Goal: Task Accomplishment & Management: Manage account settings

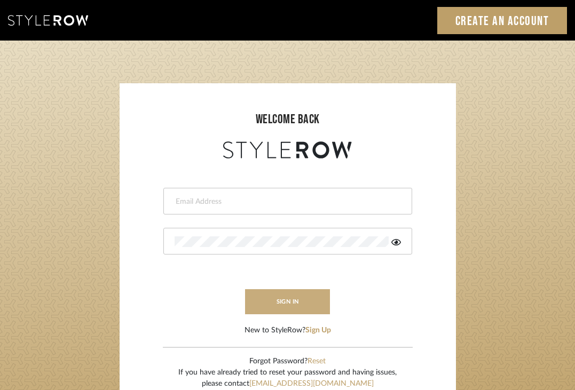
type input "[EMAIL_ADDRESS][DOMAIN_NAME]"
click at [312, 293] on button "sign in" at bounding box center [287, 301] width 85 height 25
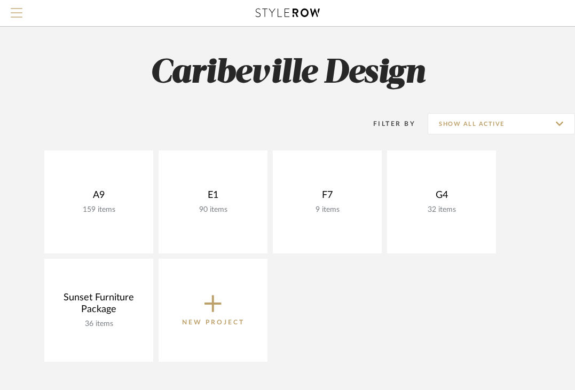
click at [20, 15] on span "Menu" at bounding box center [17, 16] width 12 height 16
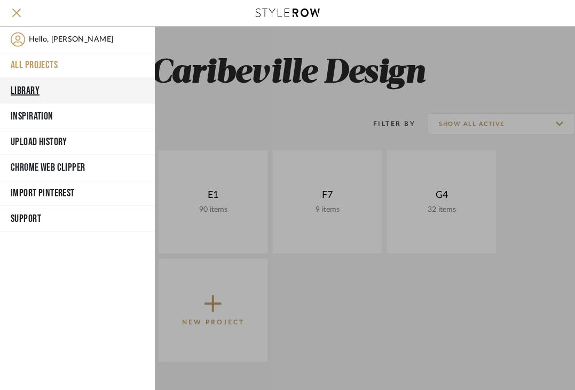
click at [49, 88] on button "Library" at bounding box center [77, 91] width 155 height 26
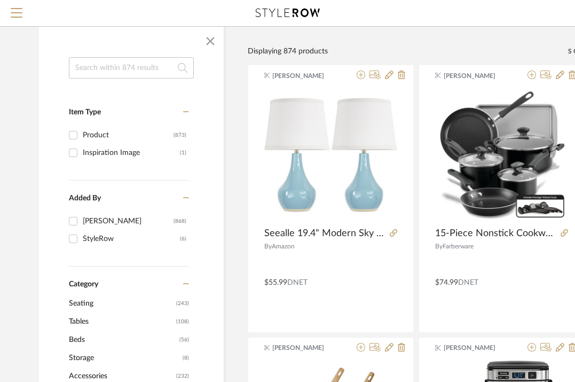
scroll to position [0, 1]
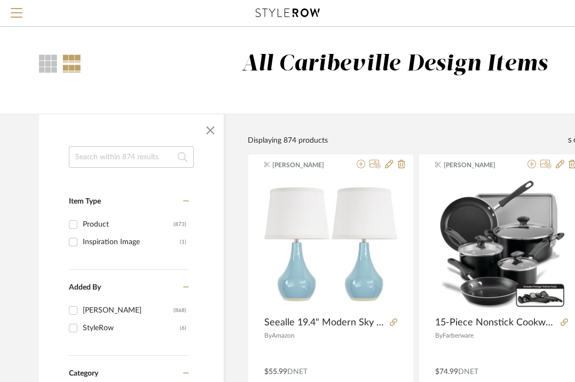
click at [112, 150] on input at bounding box center [131, 156] width 125 height 21
type input "lamp"
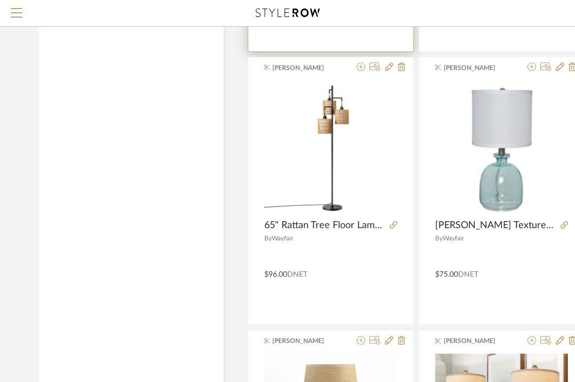
scroll to position [2291, 1]
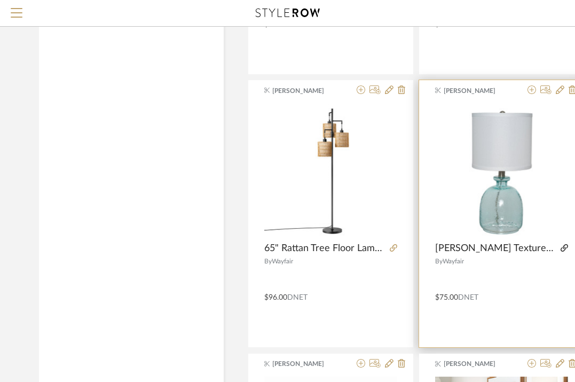
click at [566, 249] on icon at bounding box center [564, 247] width 7 height 7
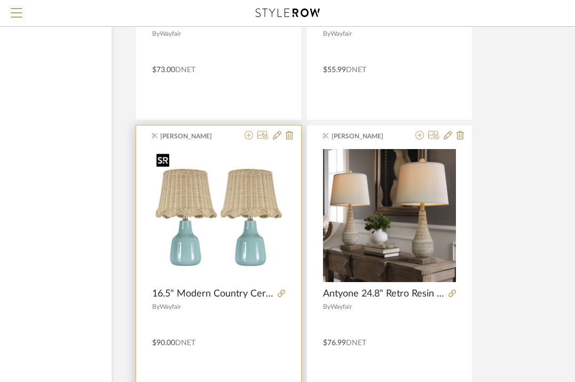
scroll to position [2844, 113]
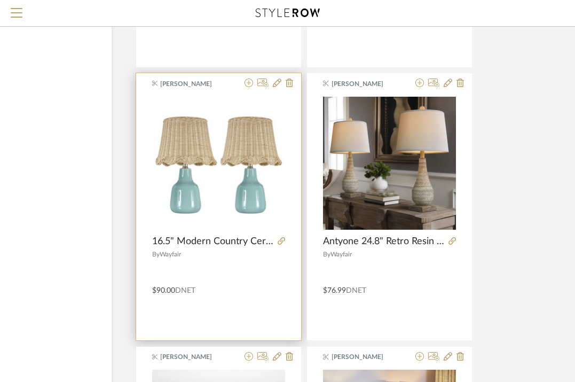
click at [279, 246] on div at bounding box center [279, 242] width 12 height 12
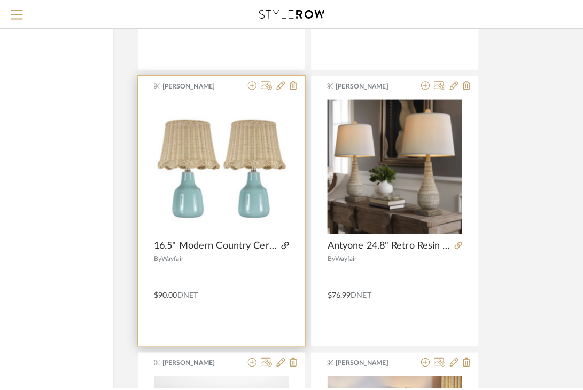
scroll to position [0, 0]
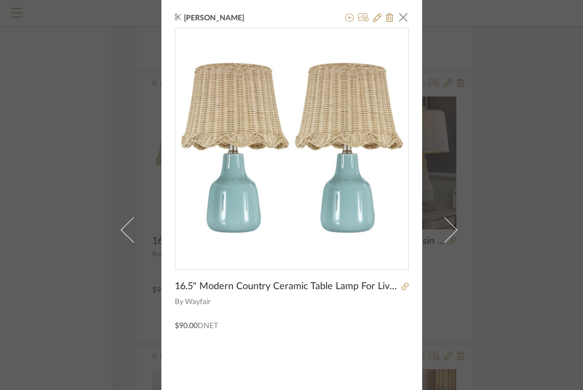
click at [281, 239] on div "0" at bounding box center [291, 144] width 233 height 233
click at [403, 285] on icon at bounding box center [404, 286] width 7 height 7
click at [403, 28] on div at bounding box center [292, 149] width 234 height 242
click at [406, 14] on div "Brianne Leiva × 16.5" Modern Country Ceramic Table Lamp For Living Room/bedroom…" at bounding box center [291, 230] width 261 height 460
click at [397, 26] on span "button" at bounding box center [403, 16] width 21 height 21
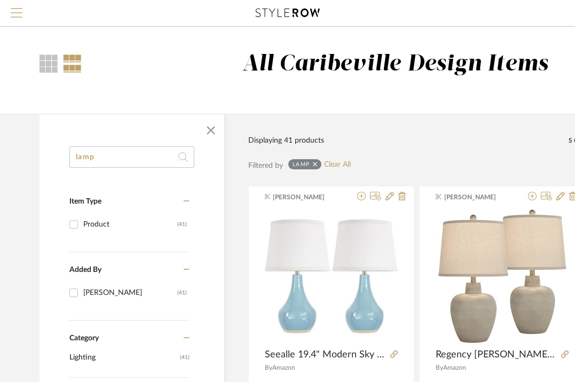
click at [23, 11] on button "Menu" at bounding box center [16, 13] width 33 height 26
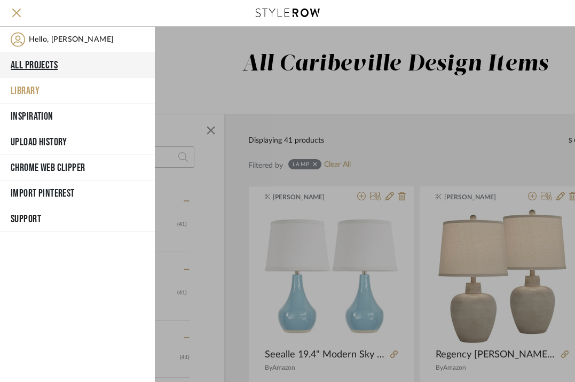
click at [45, 68] on button "All Projects" at bounding box center [77, 65] width 155 height 26
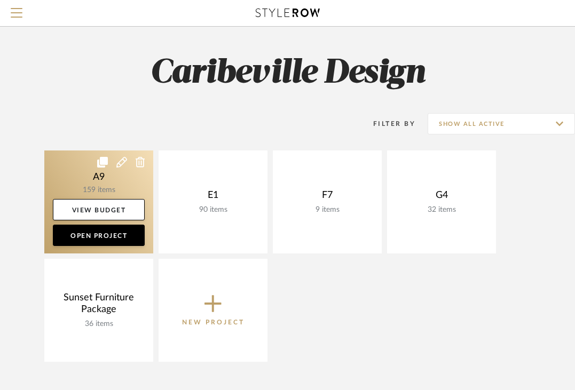
click at [111, 189] on link at bounding box center [98, 202] width 109 height 103
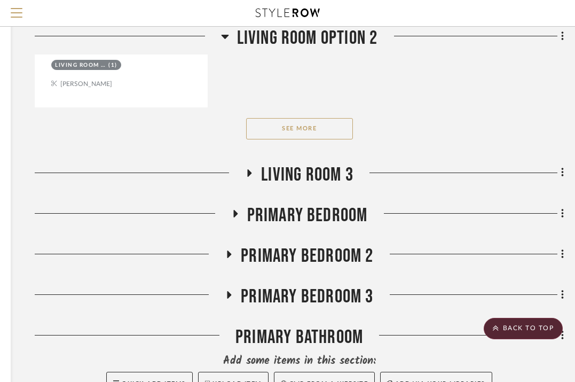
scroll to position [4273, 190]
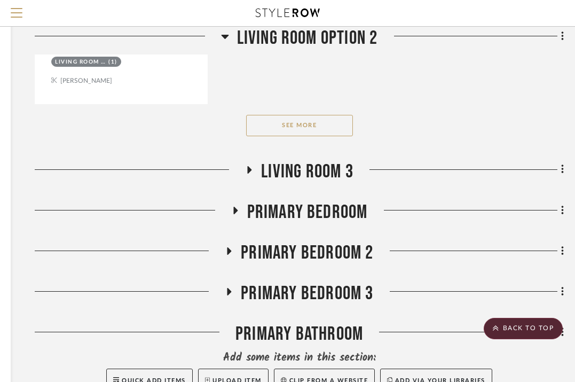
click at [310, 123] on button "See More" at bounding box center [299, 125] width 107 height 21
click at [293, 164] on span "Living Room 3" at bounding box center [307, 171] width 92 height 23
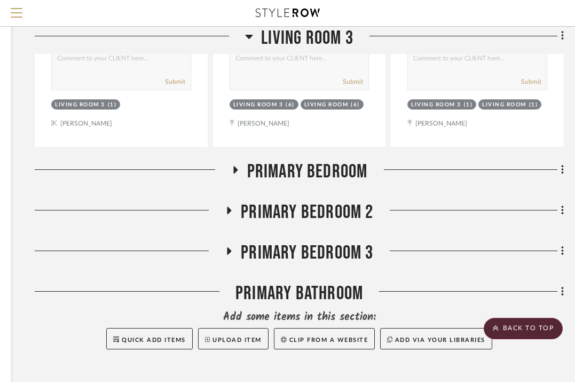
click at [289, 160] on span "Primary Bedroom" at bounding box center [307, 171] width 121 height 23
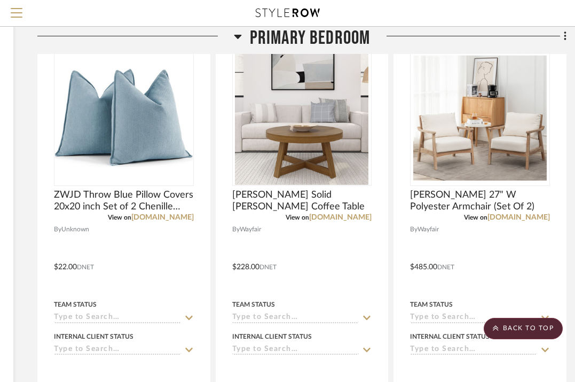
scroll to position [5907, 187]
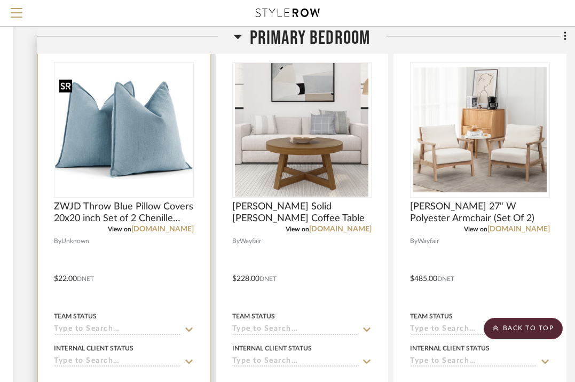
click at [169, 138] on img "0" at bounding box center [124, 130] width 138 height 98
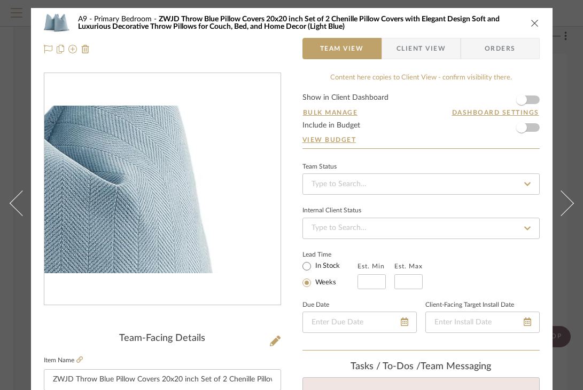
scroll to position [98, 0]
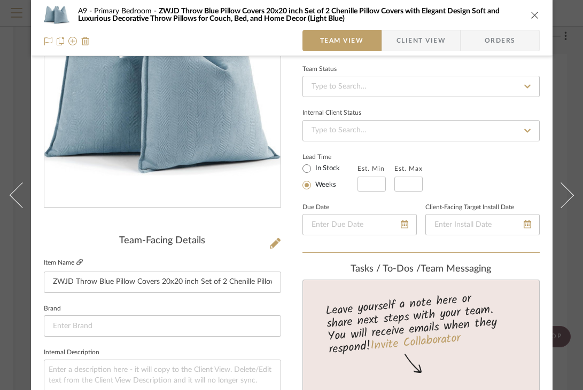
click at [79, 260] on icon at bounding box center [79, 262] width 6 height 6
click at [535, 16] on icon "close" at bounding box center [534, 15] width 9 height 9
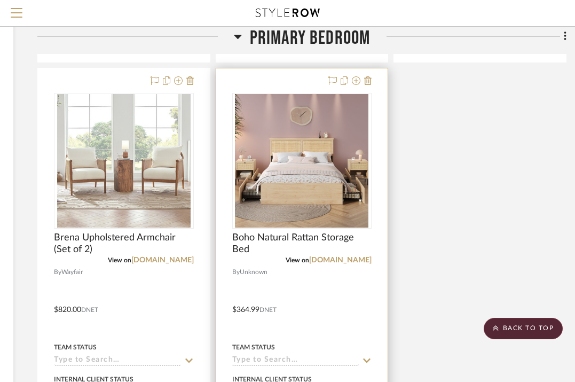
scroll to position [6345, 187]
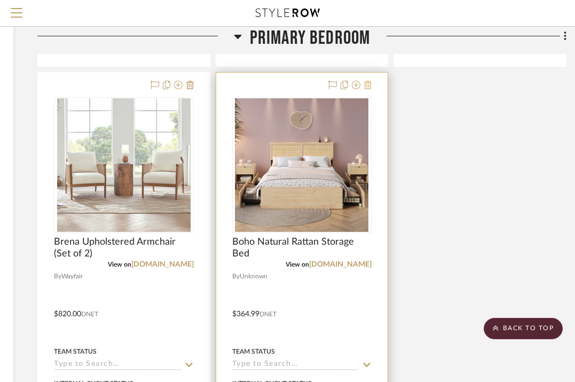
click at [371, 81] on icon at bounding box center [367, 85] width 7 height 9
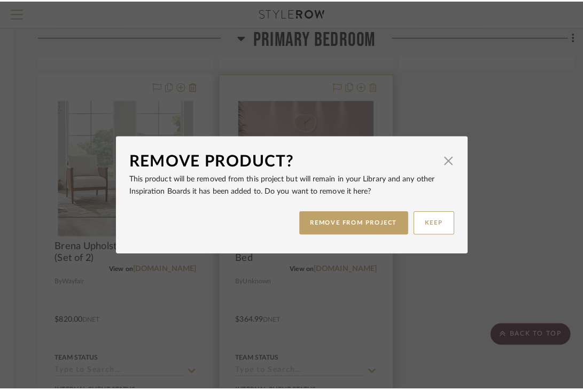
scroll to position [0, 0]
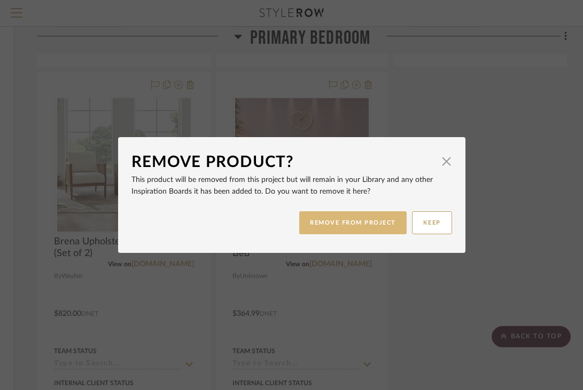
click at [362, 221] on button "REMOVE FROM PROJECT" at bounding box center [352, 222] width 107 height 23
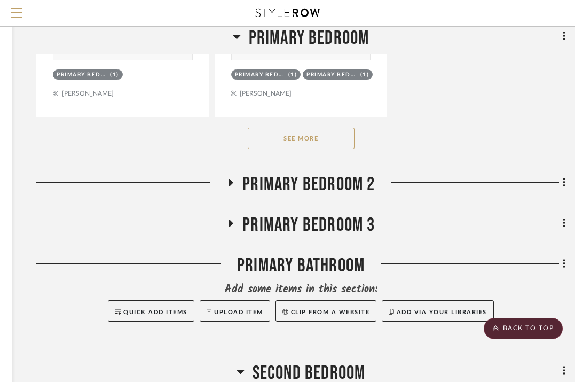
scroll to position [6770, 189]
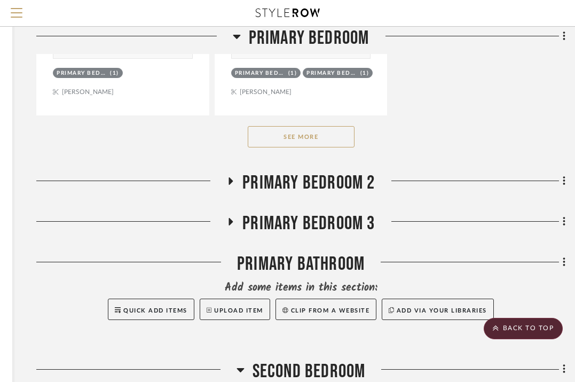
click at [307, 128] on button "See More" at bounding box center [301, 136] width 107 height 21
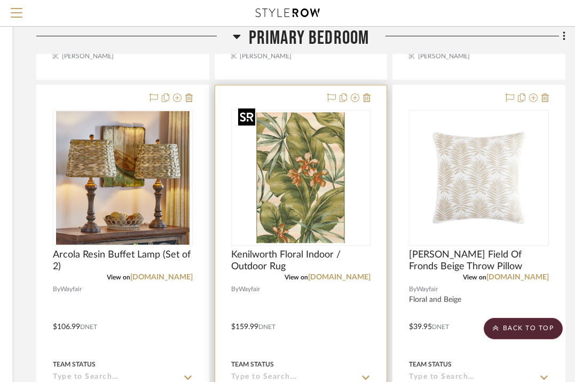
scroll to position [6811, 189]
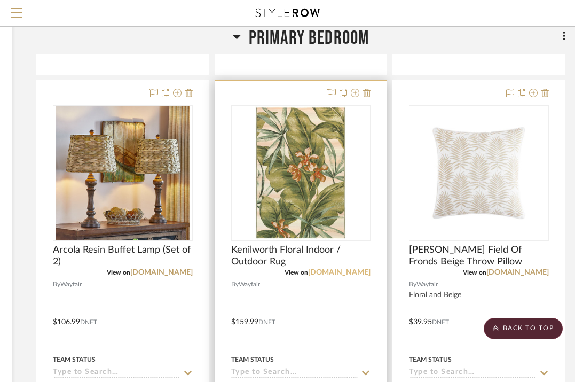
click at [358, 269] on link "[DOMAIN_NAME]" at bounding box center [339, 272] width 62 height 7
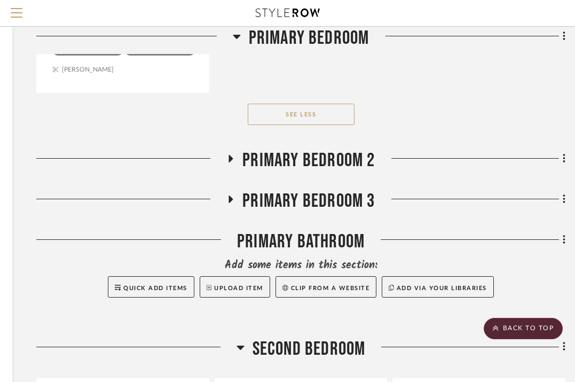
scroll to position [7736, 189]
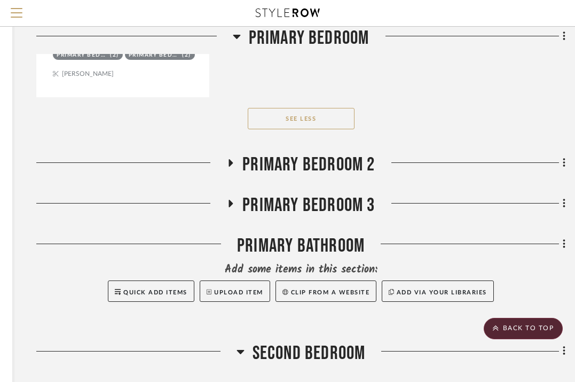
click at [281, 153] on span "Primary Bedroom 2" at bounding box center [308, 164] width 132 height 23
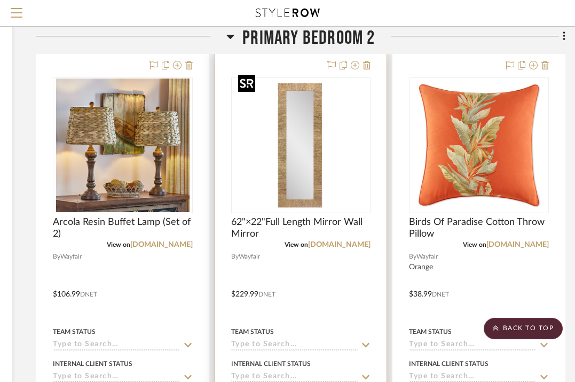
scroll to position [7895, 189]
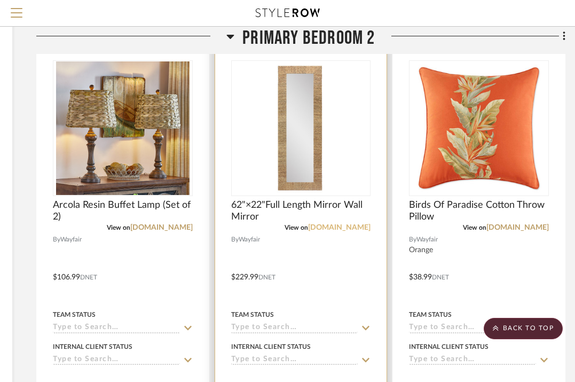
click at [348, 224] on link "[DOMAIN_NAME]" at bounding box center [339, 227] width 62 height 7
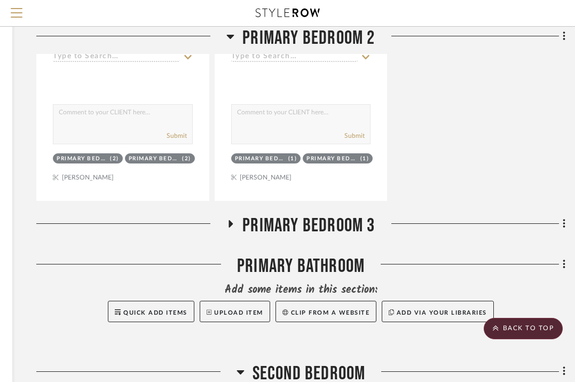
scroll to position [8691, 189]
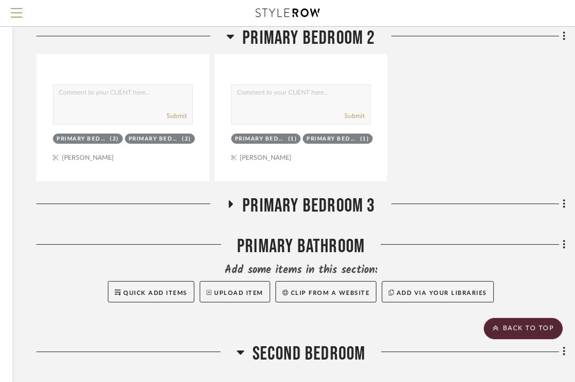
click at [272, 194] on span "Primary Bedroom 3" at bounding box center [308, 205] width 132 height 23
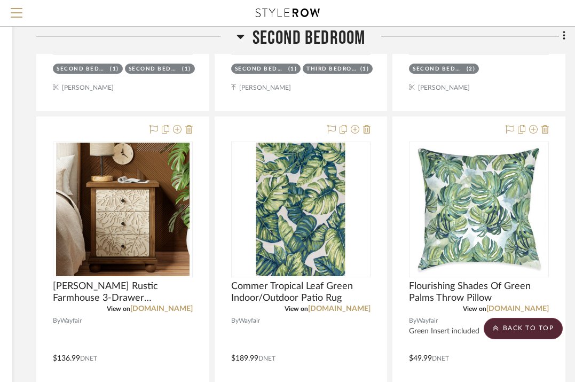
scroll to position [9943, 189]
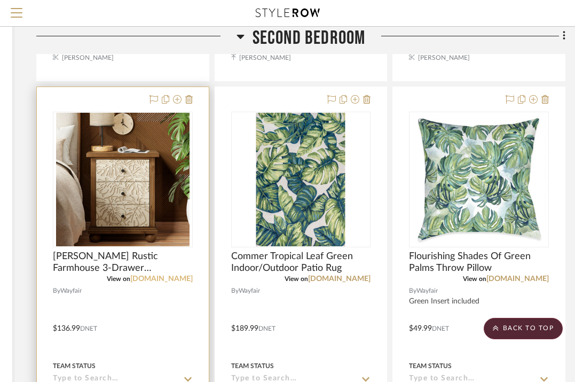
click at [185, 275] on link "[DOMAIN_NAME]" at bounding box center [161, 278] width 62 height 7
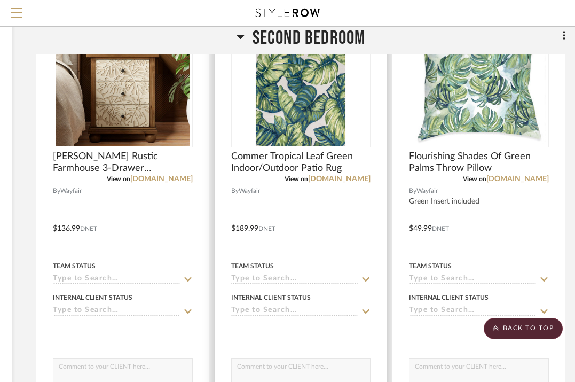
scroll to position [10009, 189]
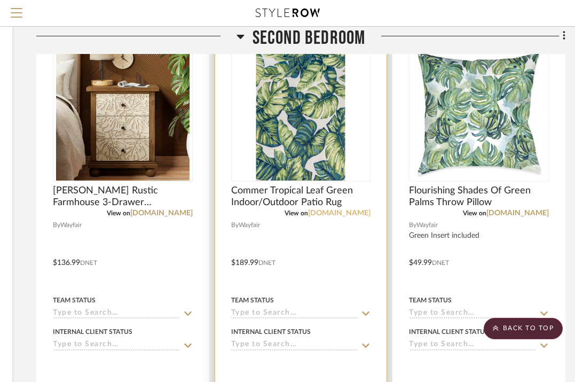
click at [348, 209] on link "[DOMAIN_NAME]" at bounding box center [339, 212] width 62 height 7
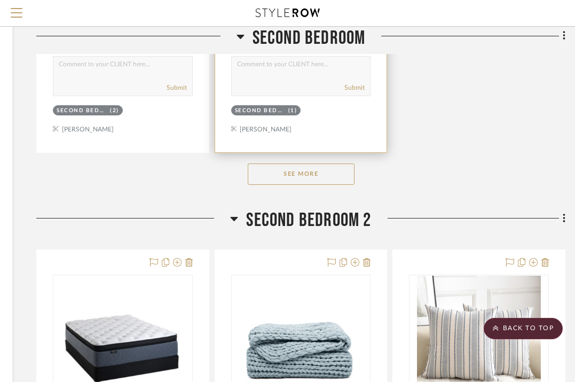
scroll to position [10819, 191]
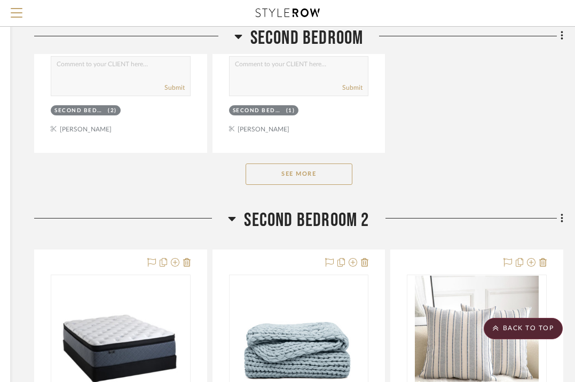
click at [271, 167] on button "See More" at bounding box center [299, 173] width 107 height 21
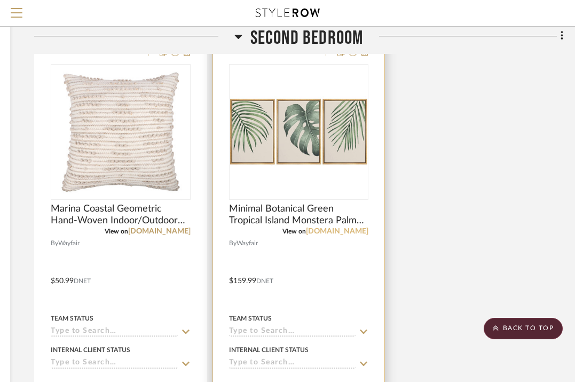
scroll to position [10470, 191]
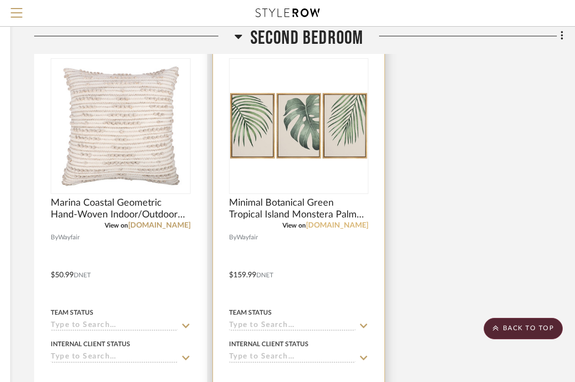
click at [365, 222] on link "[DOMAIN_NAME]" at bounding box center [337, 225] width 62 height 7
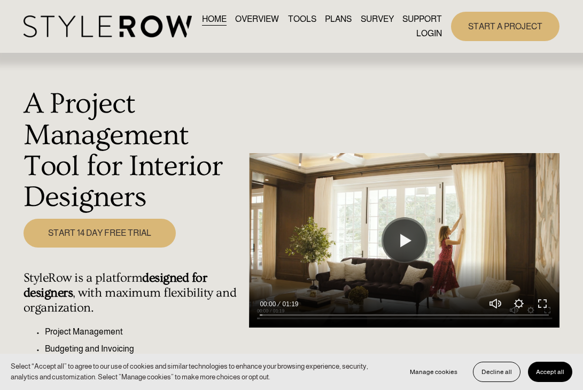
click at [428, 34] on link "LOGIN" at bounding box center [429, 34] width 26 height 14
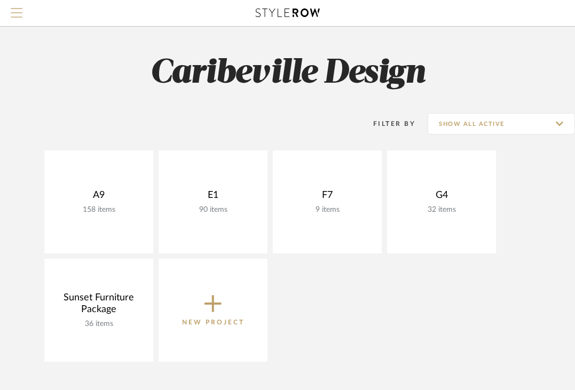
click at [14, 15] on span "Menu" at bounding box center [17, 16] width 12 height 16
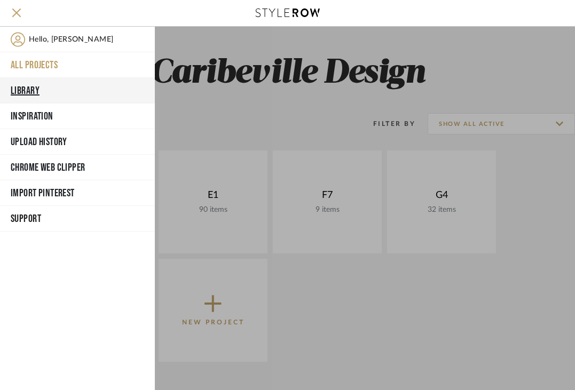
click at [62, 89] on button "Library" at bounding box center [77, 91] width 155 height 26
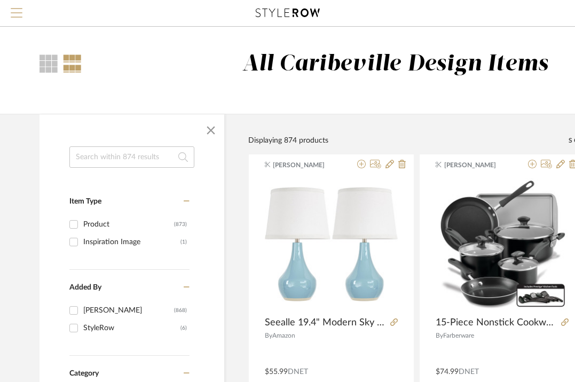
click at [8, 20] on button "Menu" at bounding box center [16, 13] width 33 height 26
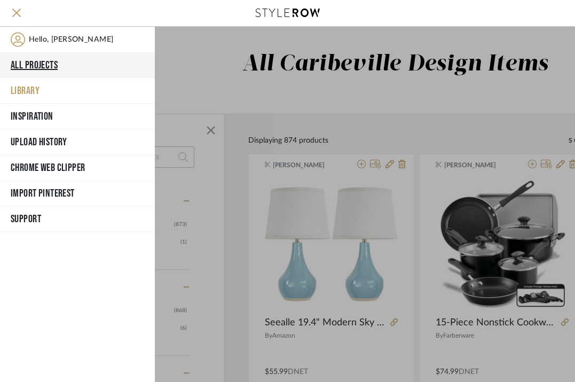
click at [58, 66] on button "All Projects" at bounding box center [77, 65] width 155 height 26
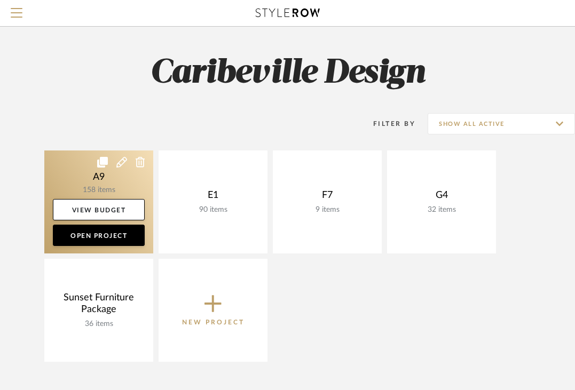
click at [104, 190] on link at bounding box center [98, 202] width 109 height 103
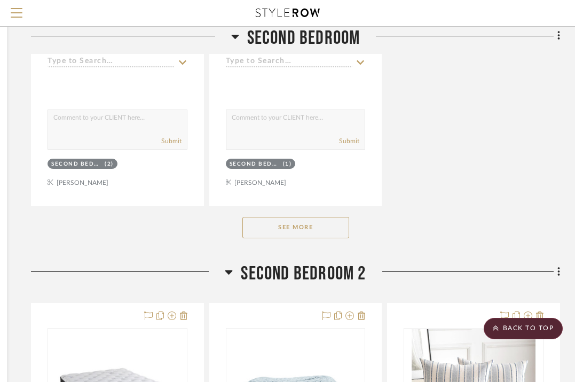
scroll to position [9831, 194]
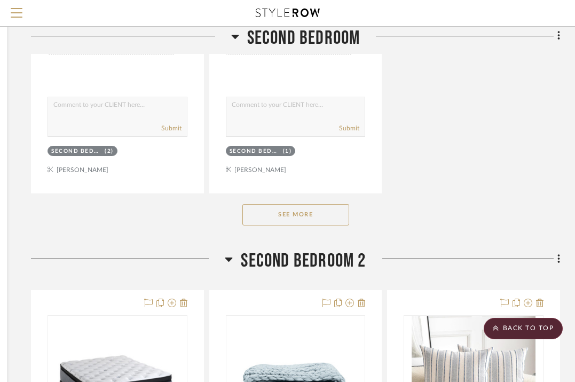
click at [297, 204] on button "See More" at bounding box center [295, 214] width 107 height 21
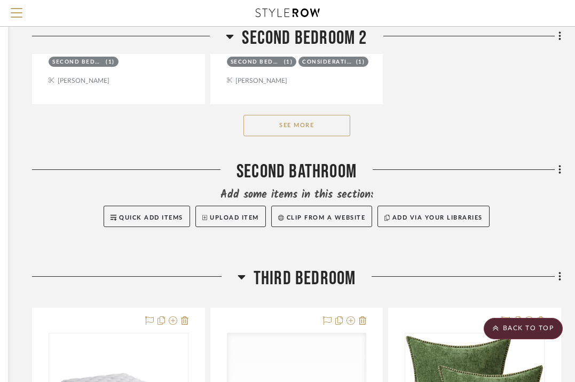
scroll to position [11433, 193]
click at [315, 114] on button "See More" at bounding box center [297, 124] width 107 height 21
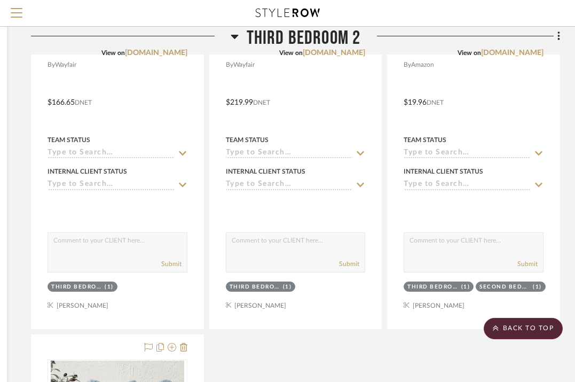
scroll to position [13031, 194]
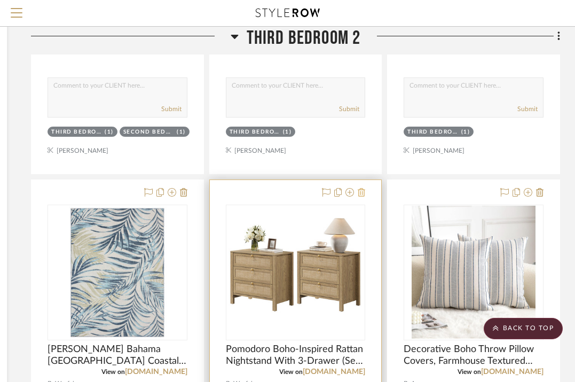
click at [363, 188] on icon at bounding box center [361, 192] width 7 height 9
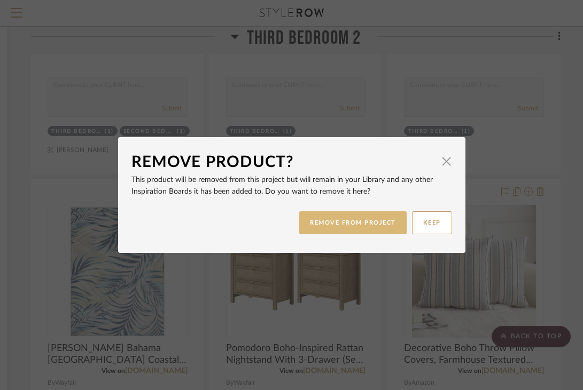
click at [373, 220] on button "REMOVE FROM PROJECT" at bounding box center [352, 222] width 107 height 23
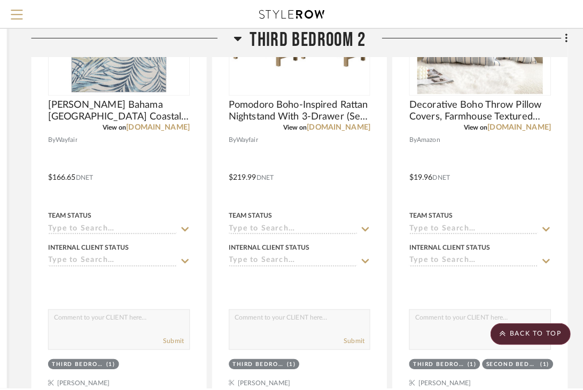
scroll to position [0, 0]
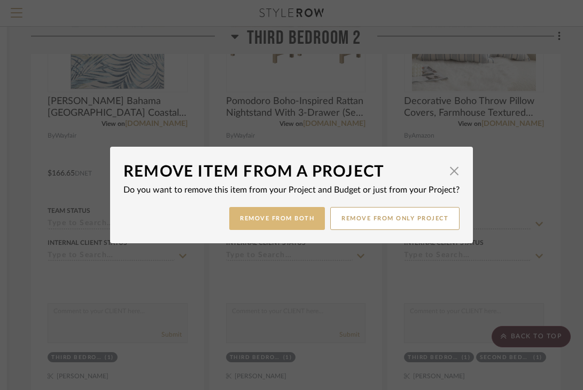
click at [304, 219] on button "Remove from Both" at bounding box center [277, 218] width 96 height 23
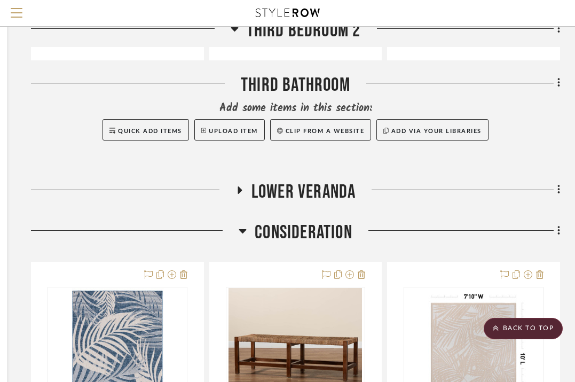
scroll to position [13622, 194]
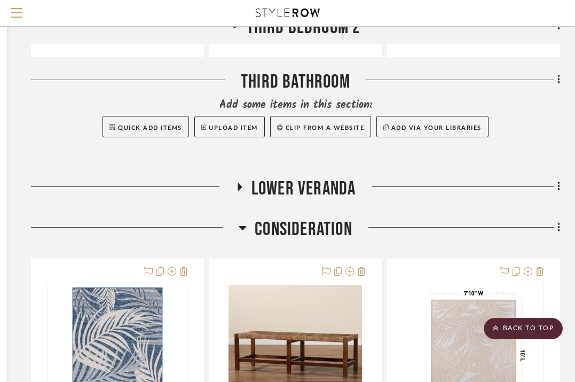
click at [247, 177] on h3 "Lower Veranda" at bounding box center [296, 188] width 121 height 23
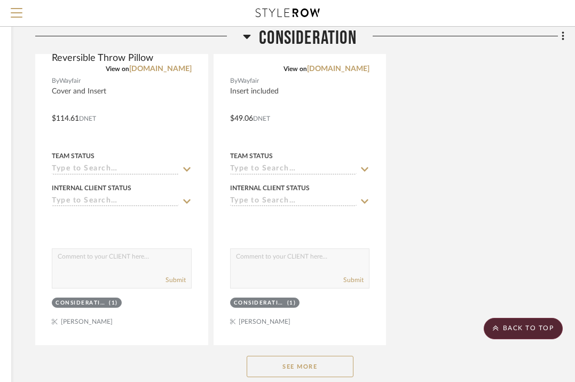
scroll to position [15562, 190]
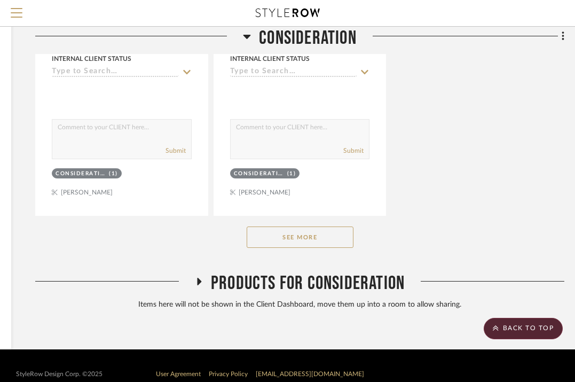
click at [278, 226] on button "See More" at bounding box center [300, 236] width 107 height 21
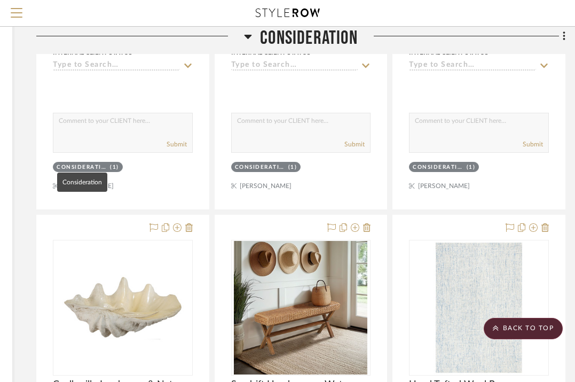
scroll to position [19306, 189]
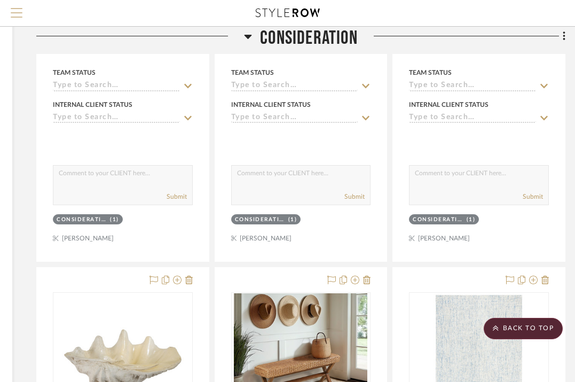
click at [22, 15] on button "Menu" at bounding box center [16, 13] width 33 height 26
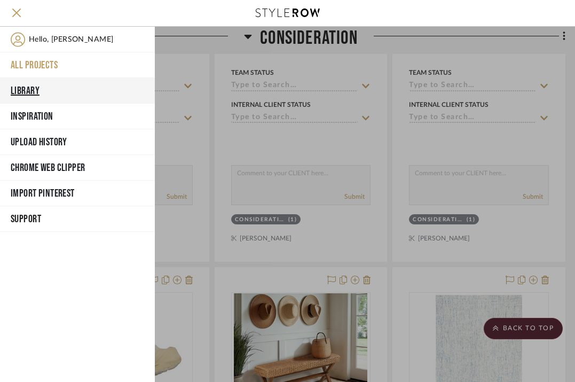
click at [35, 87] on button "Library" at bounding box center [77, 91] width 155 height 26
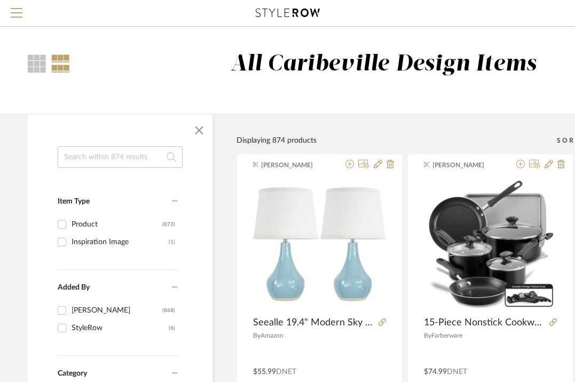
scroll to position [0, 11]
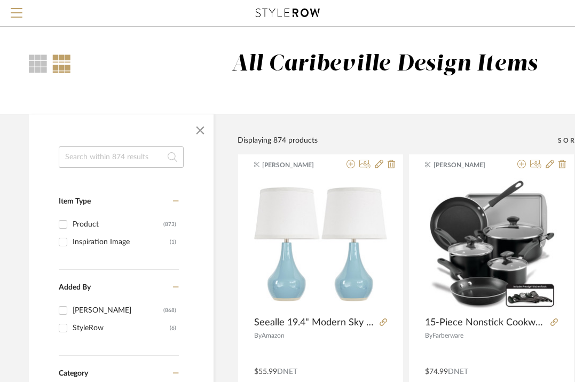
click at [74, 153] on input at bounding box center [121, 156] width 125 height 21
type input "stool"
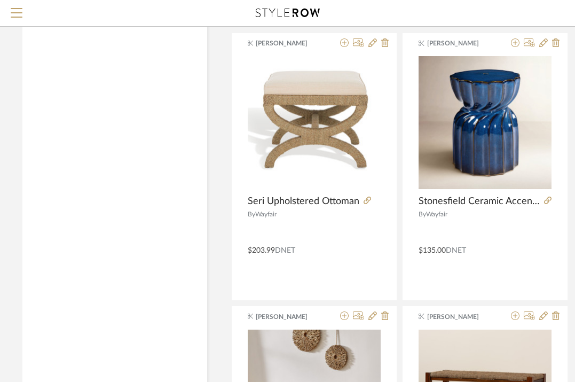
scroll to position [4248, 17]
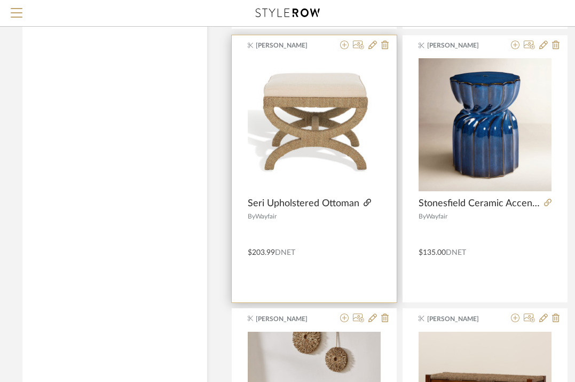
click at [366, 202] on icon at bounding box center [367, 202] width 7 height 7
